Goal: Find specific page/section: Find specific page/section

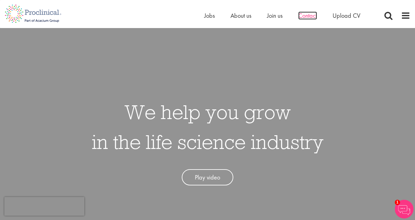
click at [303, 17] on span "Contact" at bounding box center [307, 16] width 19 height 8
click at [240, 15] on span "About us" at bounding box center [240, 16] width 21 height 8
